Goal: Check status: Check status

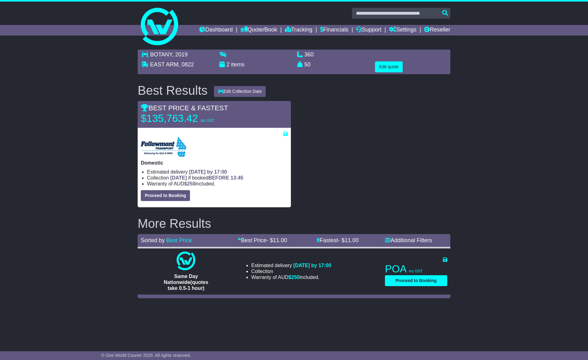
select select "*****"
click at [394, 68] on button "Edit quote" at bounding box center [389, 66] width 28 height 11
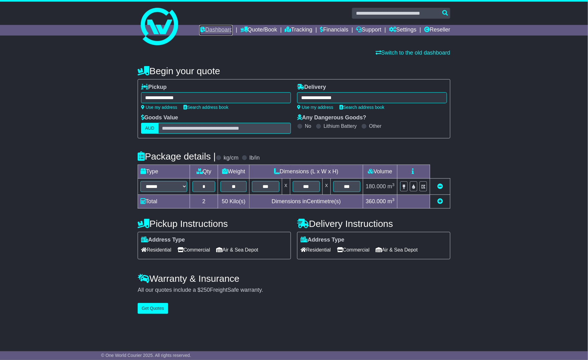
click at [218, 29] on link "Dashboard" at bounding box center [215, 30] width 33 height 11
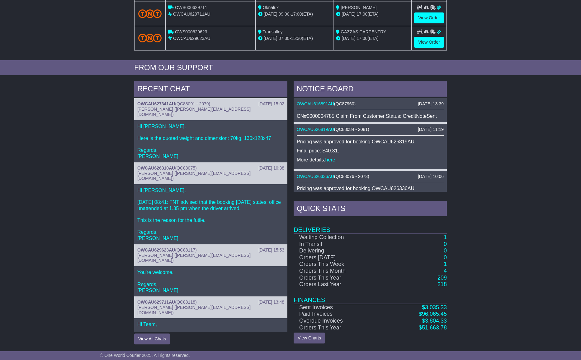
scroll to position [188, 0]
click at [441, 234] on td "1" at bounding box center [416, 237] width 60 height 7
click at [442, 235] on td "1" at bounding box center [416, 237] width 60 height 7
click at [444, 237] on link "1" at bounding box center [445, 237] width 3 height 6
